Goal: Task Accomplishment & Management: Manage account settings

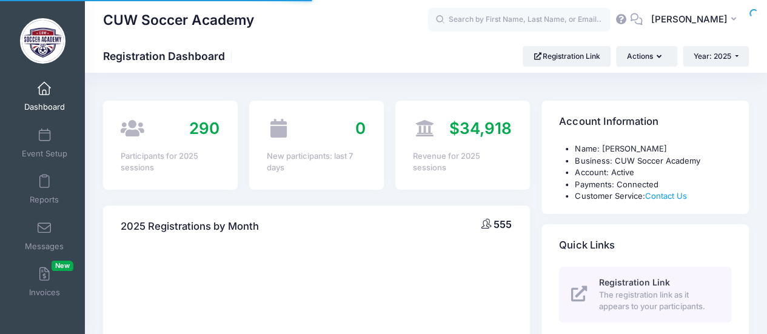
select select
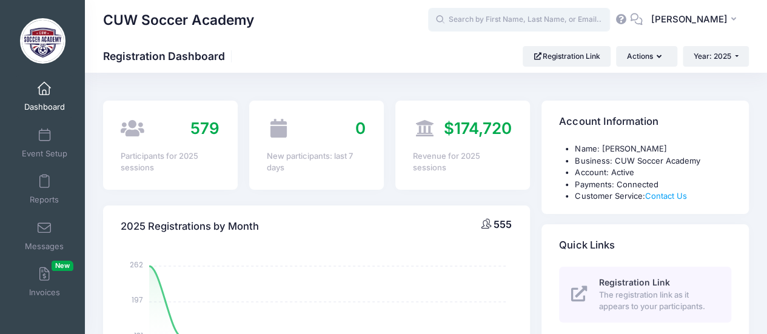
click at [520, 22] on input "text" at bounding box center [519, 20] width 182 height 24
type input "m"
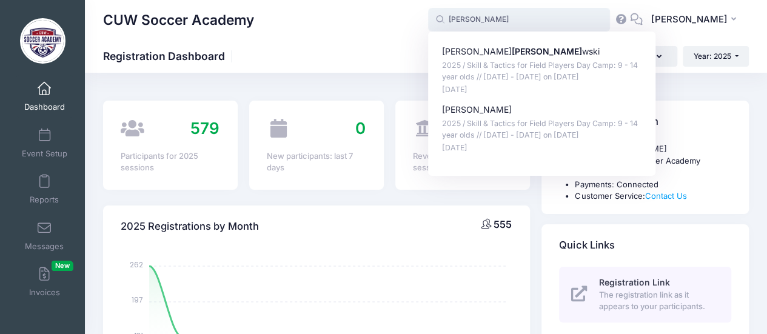
type input "Maddie Morawski (2025 / Skill &amp; Tactics for Field Players Day Camp: 9 - 14 …"
click at [567, 75] on p "2025 / Skill & Tactics for Field Players Day Camp: 9 - 14 year olds // Aug 4 - …" at bounding box center [542, 71] width 200 height 22
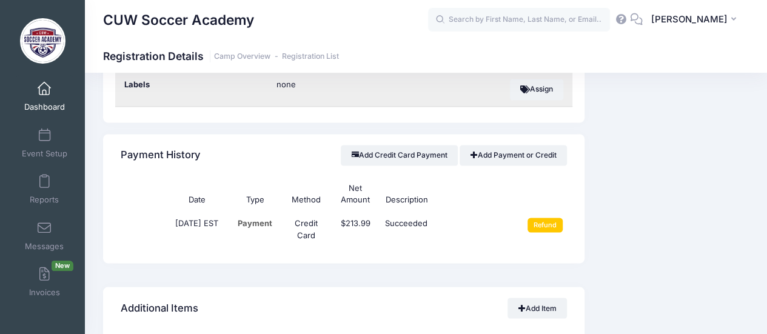
scroll to position [909, 0]
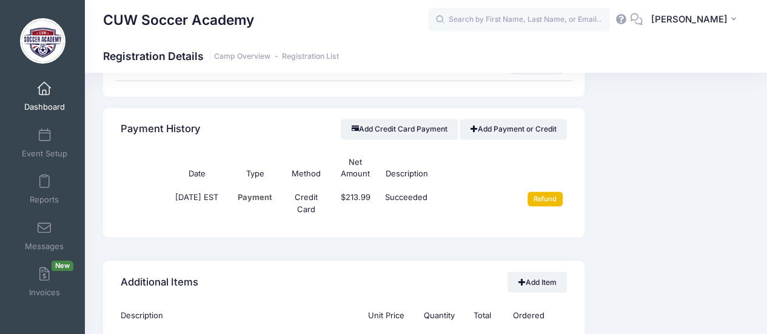
click at [545, 194] on input "Refund" at bounding box center [545, 198] width 36 height 15
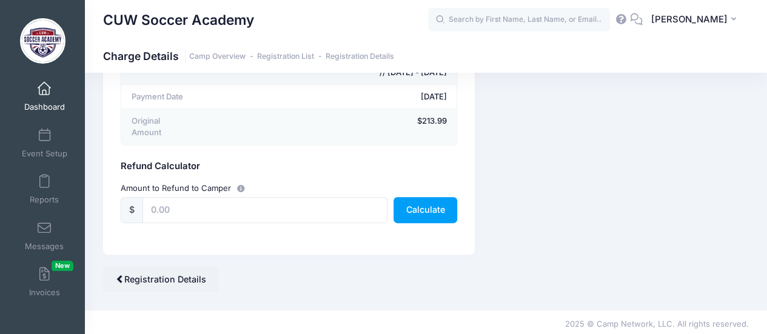
scroll to position [148, 0]
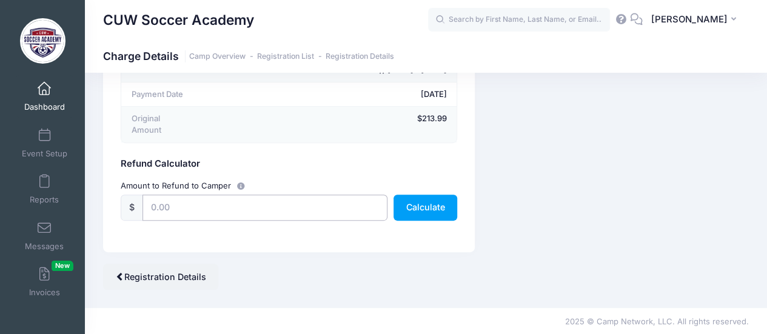
click at [310, 210] on input "text" at bounding box center [264, 208] width 245 height 26
type input "213.99"
click at [433, 208] on button "Calculate" at bounding box center [425, 208] width 64 height 26
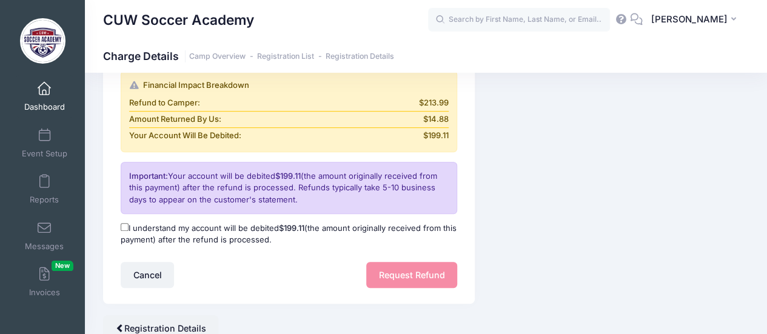
scroll to position [330, 0]
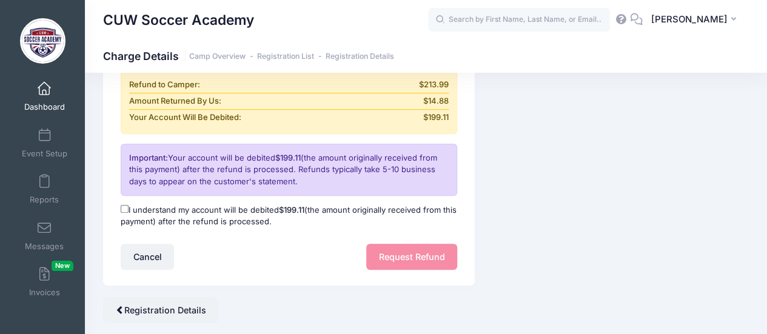
click at [123, 207] on input "I understand my account will be debited $199.11 (the amount originally received…" at bounding box center [125, 209] width 8 height 8
checkbox input "true"
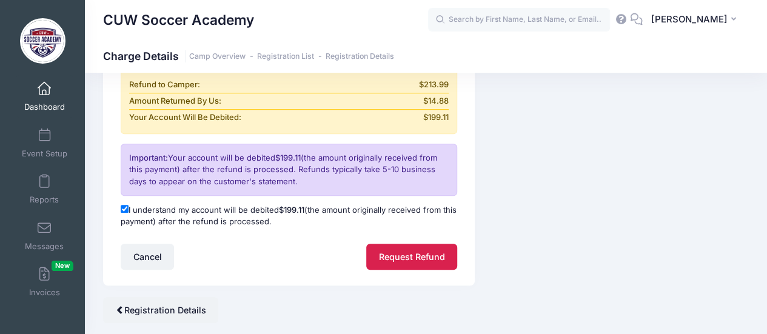
click at [405, 253] on button "Request Refund" at bounding box center [411, 257] width 91 height 26
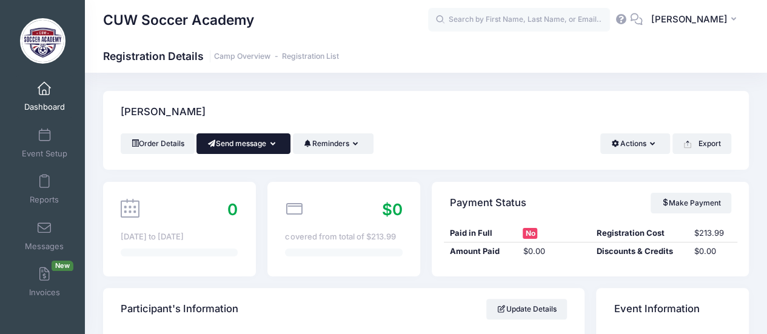
click at [265, 145] on button "Send message" at bounding box center [243, 143] width 94 height 21
click at [259, 171] on link "Send Email" at bounding box center [252, 173] width 73 height 23
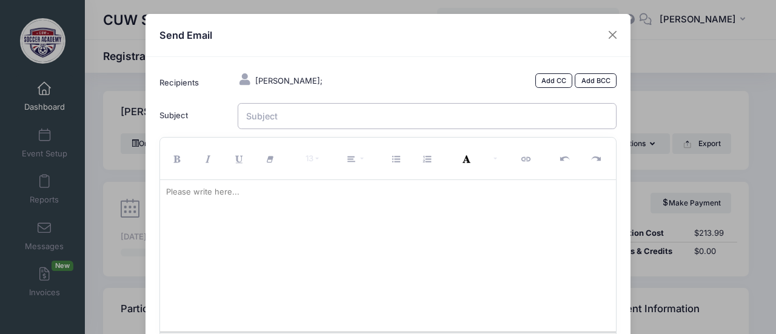
click at [286, 117] on input "Subject" at bounding box center [427, 116] width 379 height 26
type input "Camp Refund"
click at [263, 192] on p at bounding box center [388, 192] width 444 height 12
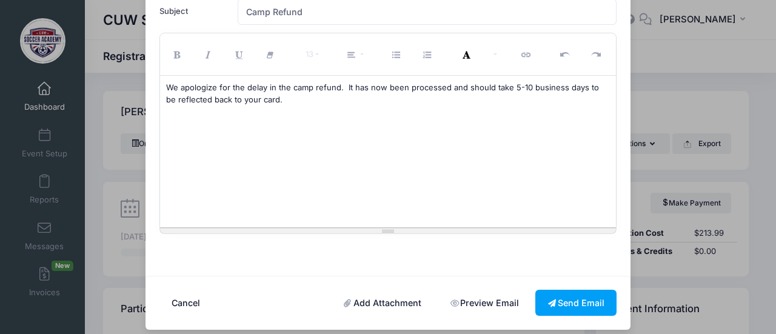
scroll to position [112, 0]
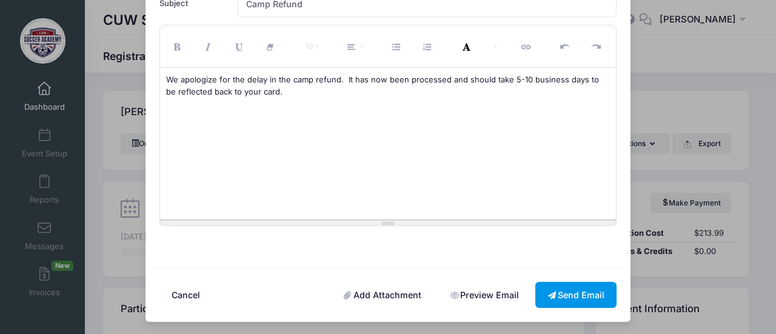
click at [587, 290] on button "Send Email" at bounding box center [575, 295] width 81 height 26
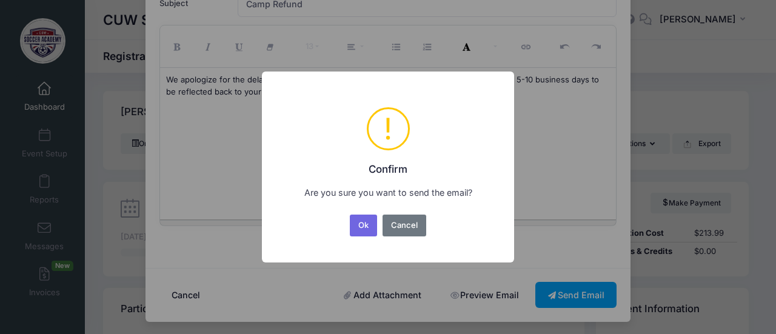
scroll to position [0, 0]
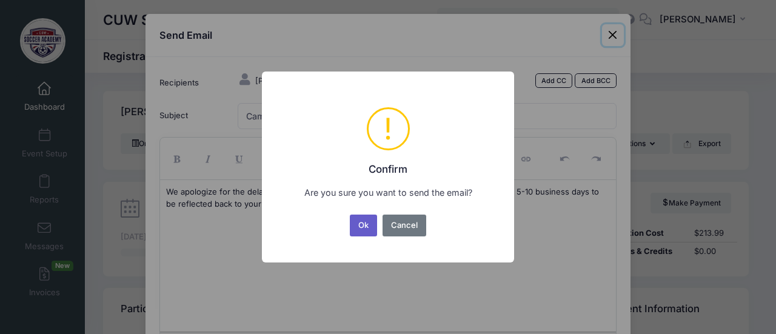
click at [362, 225] on button "Ok" at bounding box center [364, 226] width 28 height 22
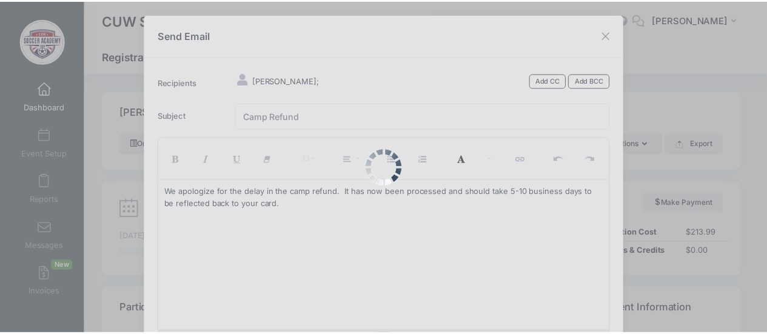
scroll to position [112, 0]
